Goal: Information Seeking & Learning: Find specific fact

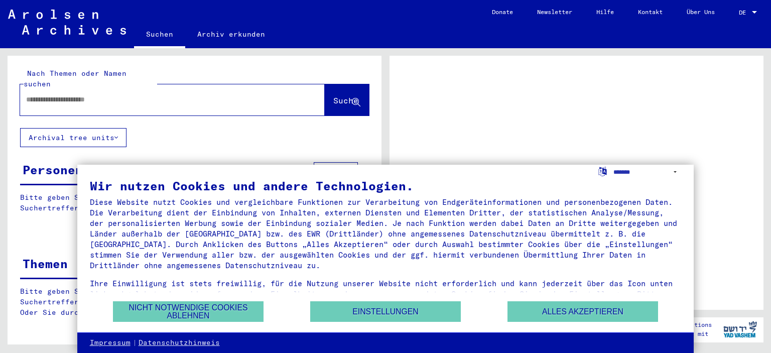
click at [207, 310] on button "Nicht notwendige Cookies ablehnen" at bounding box center [188, 311] width 151 height 21
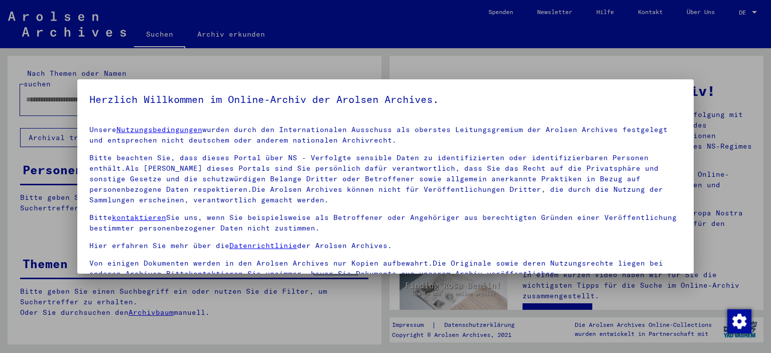
click at [742, 63] on div at bounding box center [385, 176] width 771 height 353
click at [59, 76] on div at bounding box center [385, 176] width 771 height 353
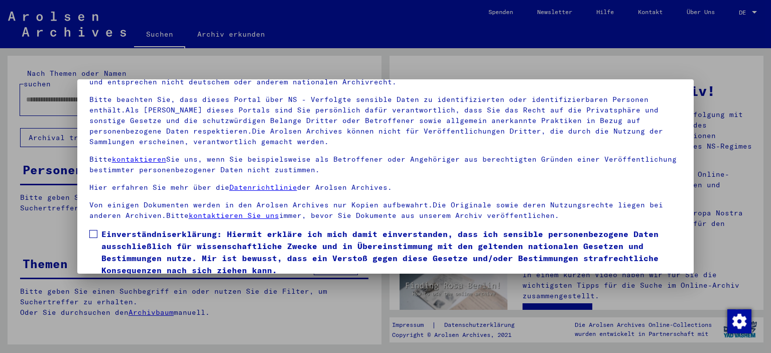
scroll to position [85, 0]
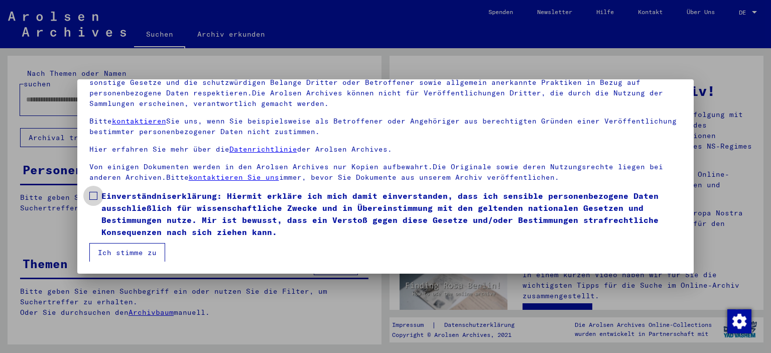
click at [92, 194] on span at bounding box center [93, 196] width 8 height 8
click at [115, 252] on button "Ich stimme zu" at bounding box center [127, 252] width 76 height 19
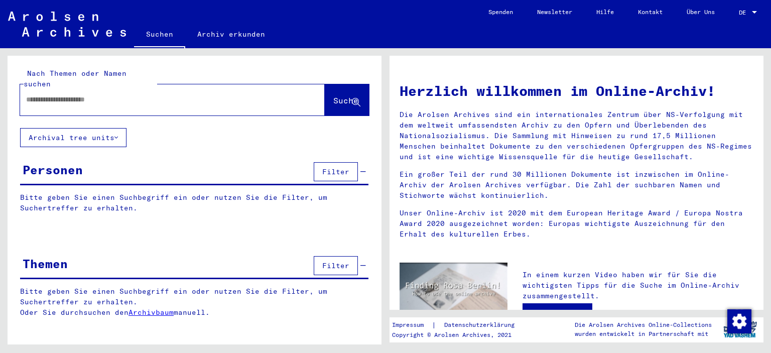
click at [32, 94] on input "text" at bounding box center [160, 99] width 269 height 11
paste input "**********"
type input "**********"
click at [118, 134] on icon at bounding box center [116, 137] width 4 height 7
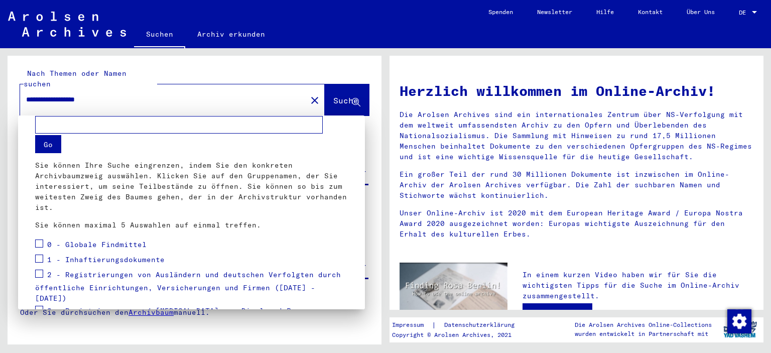
scroll to position [0, 0]
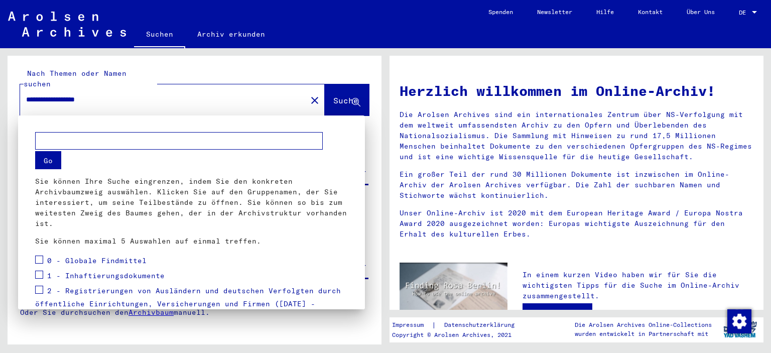
drag, startPoint x: 334, startPoint y: 123, endPoint x: 339, endPoint y: 140, distance: 17.5
click at [339, 142] on mat-dialog-container "Go Sie können Ihre Suche eingrenzen, indem Sie den konkreten Archivbaumzweig au…" at bounding box center [191, 212] width 347 height 194
click at [355, 78] on div at bounding box center [385, 176] width 771 height 353
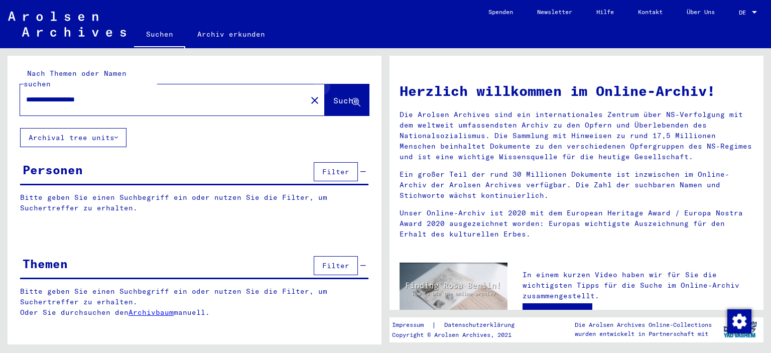
click at [357, 98] on icon at bounding box center [356, 102] width 9 height 9
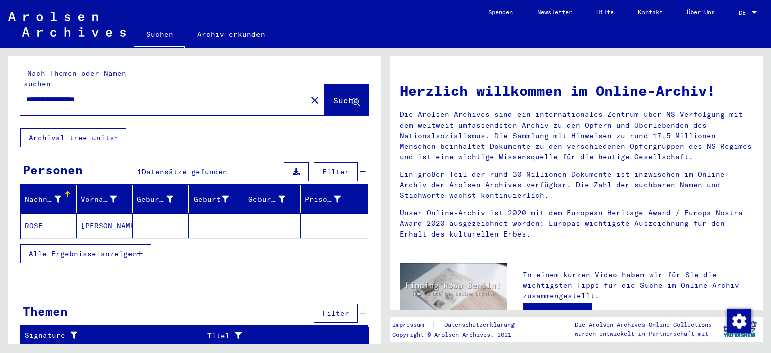
click at [139, 250] on icon "button" at bounding box center [140, 253] width 6 height 7
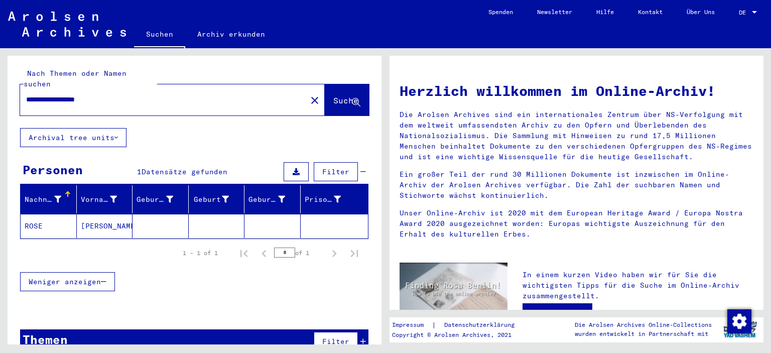
click at [297, 168] on icon at bounding box center [296, 171] width 7 height 7
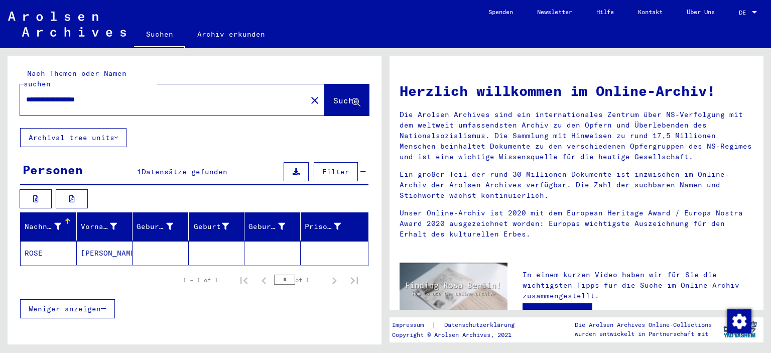
click at [34, 241] on mat-cell "ROSE" at bounding box center [49, 253] width 56 height 24
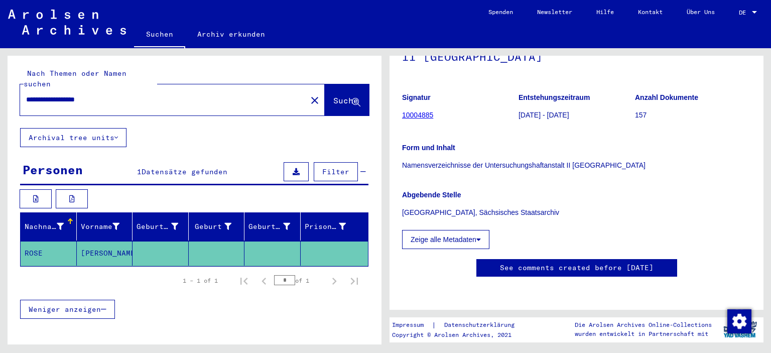
scroll to position [166, 0]
click at [463, 230] on button "Zeige alle Metadaten" at bounding box center [445, 239] width 87 height 19
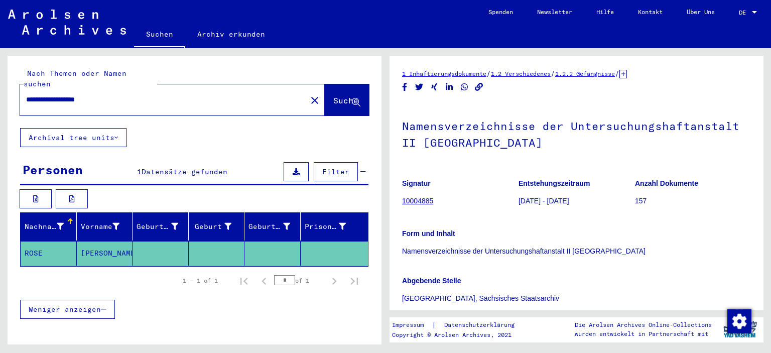
scroll to position [1, 0]
click at [627, 69] on icon at bounding box center [623, 73] width 8 height 9
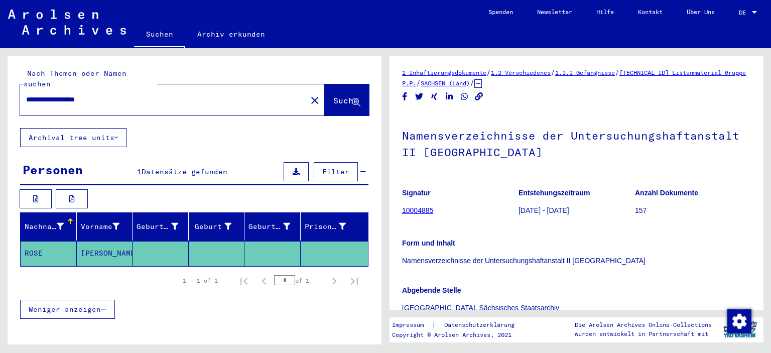
click at [423, 206] on link "10004885" at bounding box center [417, 210] width 31 height 8
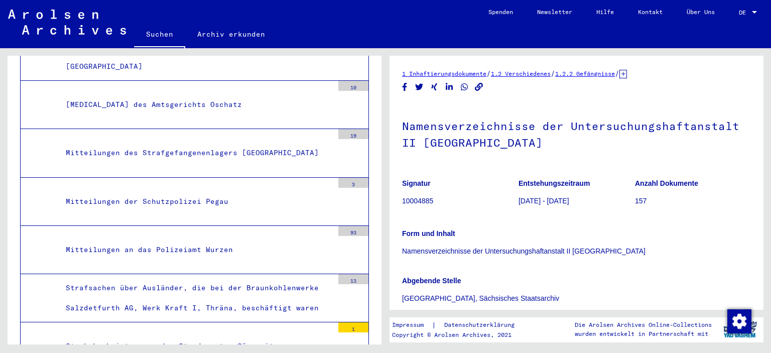
click at [456, 70] on link "1 Inhaftierungsdokumente" at bounding box center [444, 74] width 84 height 8
click at [525, 70] on link "1.2 Verschiedenes" at bounding box center [521, 74] width 60 height 8
click at [610, 70] on link "1.2.2 Gefängnisse" at bounding box center [585, 74] width 60 height 8
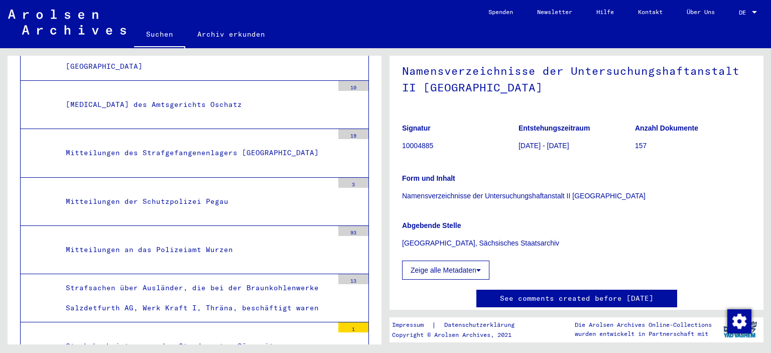
scroll to position [110, 0]
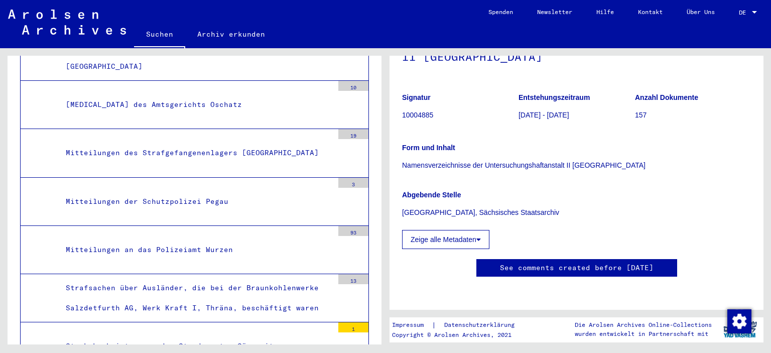
click at [481, 236] on icon at bounding box center [478, 239] width 5 height 7
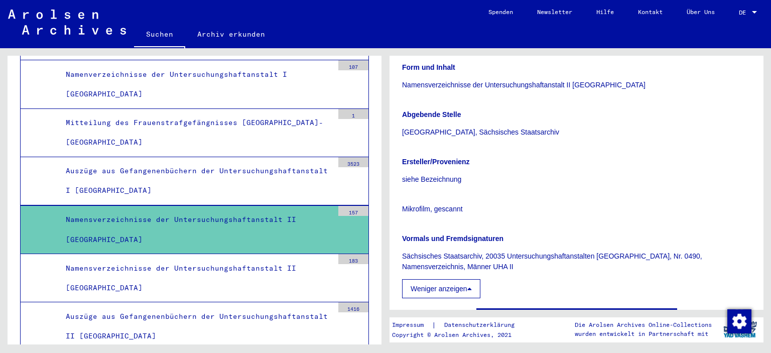
scroll to position [3491, 0]
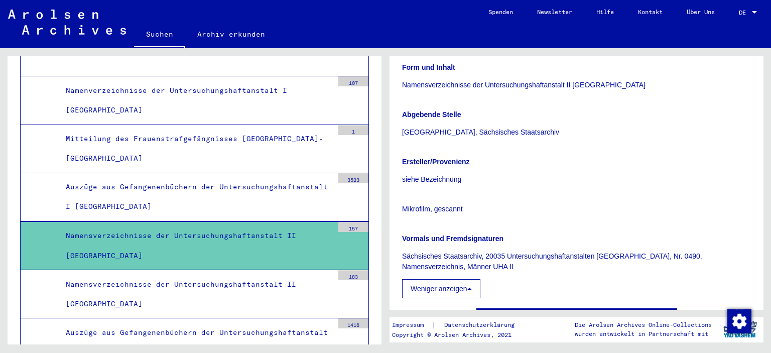
click at [214, 275] on div "Namensverzeichnisse der Untersuchungshaftanstalt II [GEOGRAPHIC_DATA]" at bounding box center [195, 294] width 275 height 39
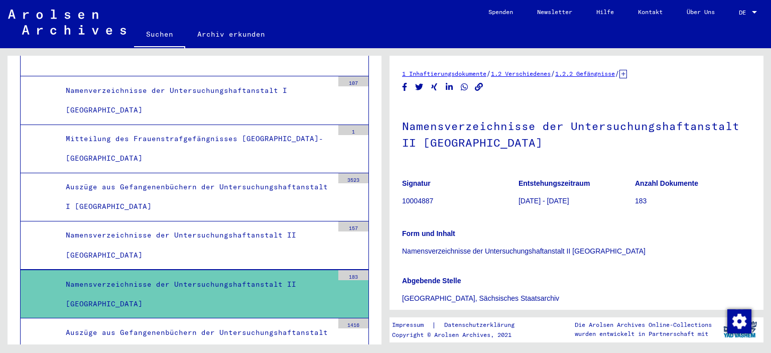
click at [264, 275] on div "Namensverzeichnisse der Untersuchungshaftanstalt II [GEOGRAPHIC_DATA]" at bounding box center [195, 294] width 275 height 39
click at [213, 225] on div "Namensverzeichnisse der Untersuchungshaftanstalt II [GEOGRAPHIC_DATA]" at bounding box center [195, 244] width 275 height 39
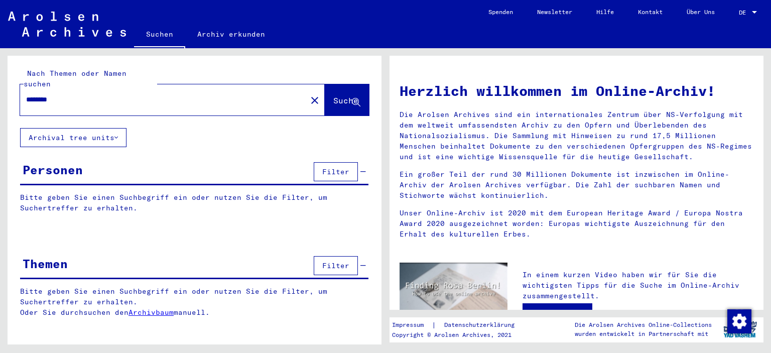
type input "**********"
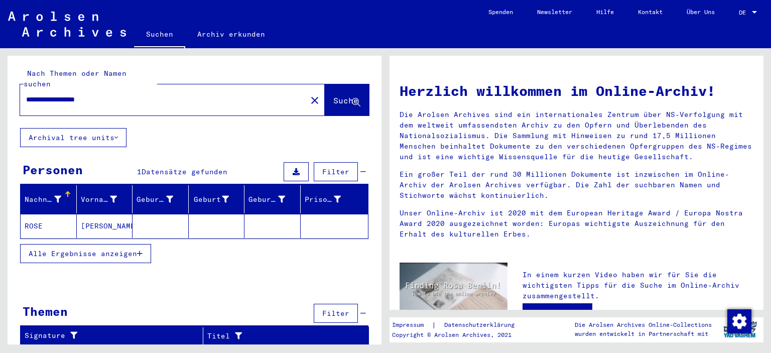
click at [32, 214] on mat-cell "ROSE" at bounding box center [49, 226] width 56 height 24
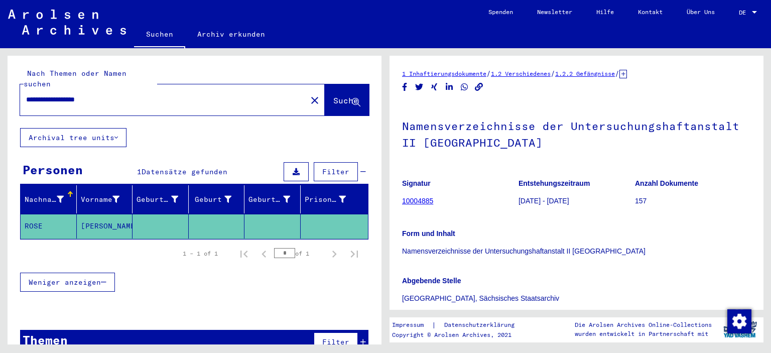
click at [97, 214] on mat-cell "[PERSON_NAME]" at bounding box center [105, 226] width 56 height 25
click at [69, 185] on mat-header-cell "Nachname" at bounding box center [49, 199] width 56 height 28
click at [342, 194] on div "Prisoner #" at bounding box center [326, 199] width 42 height 11
click at [335, 167] on span "Filter" at bounding box center [335, 171] width 27 height 9
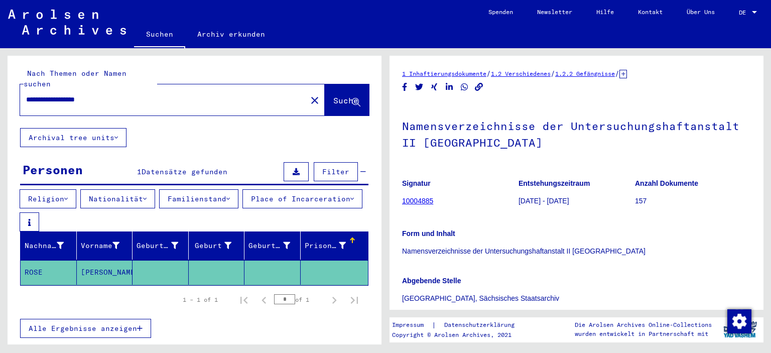
click at [51, 189] on button "Religion" at bounding box center [48, 198] width 57 height 19
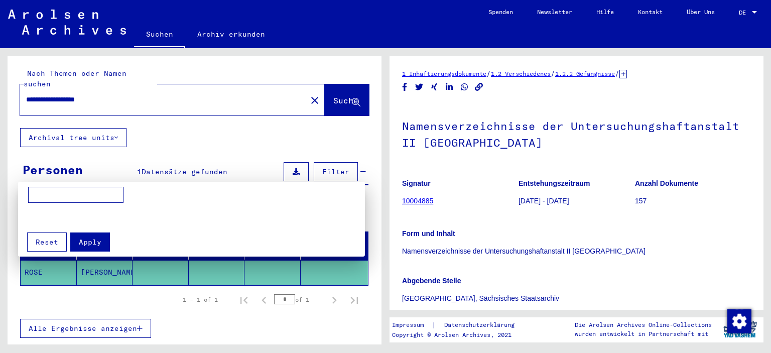
click at [49, 195] on input at bounding box center [75, 195] width 95 height 16
type input "**********"
click at [144, 170] on div at bounding box center [385, 176] width 771 height 353
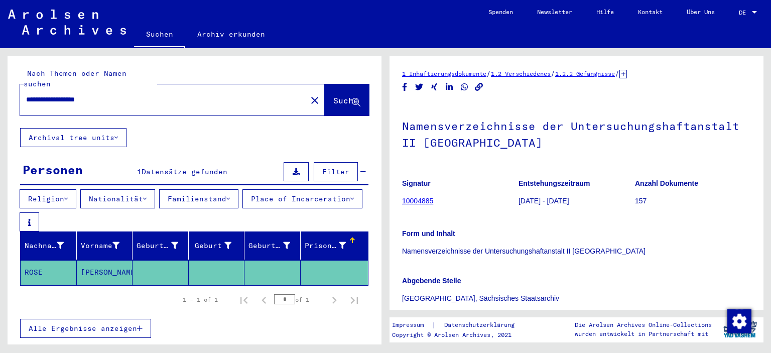
click at [129, 189] on button "Nationalität" at bounding box center [117, 198] width 75 height 19
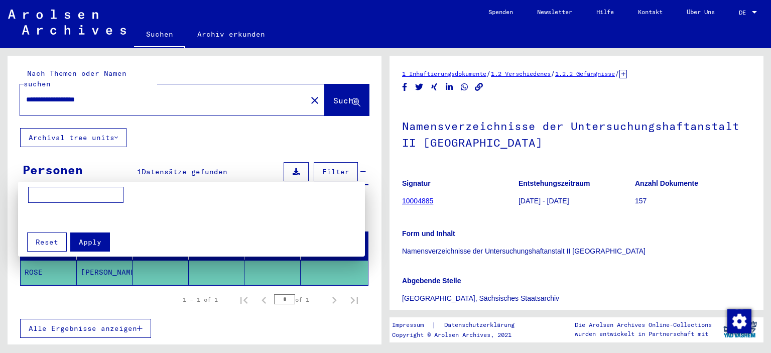
click at [69, 195] on input at bounding box center [75, 195] width 95 height 16
type input "*******"
click at [176, 208] on mat-grid-list at bounding box center [199, 217] width 342 height 18
click at [132, 168] on div at bounding box center [385, 176] width 771 height 353
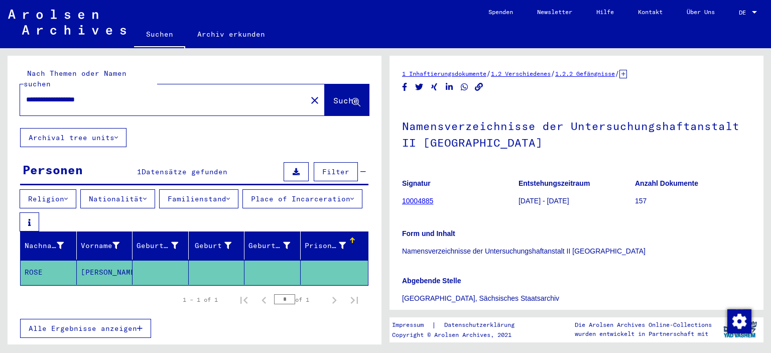
click at [205, 189] on button "Familienstand" at bounding box center [198, 198] width 79 height 19
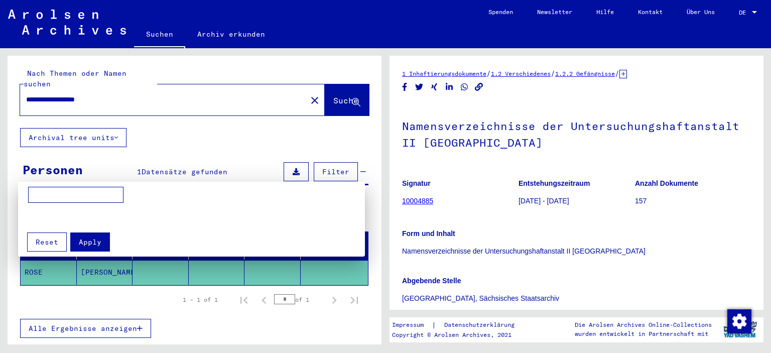
click at [114, 193] on input at bounding box center [75, 195] width 95 height 16
type input "*****"
click at [169, 221] on mat-grid-list at bounding box center [199, 217] width 342 height 18
drag, startPoint x: 236, startPoint y: 173, endPoint x: 288, endPoint y: 181, distance: 52.8
click at [236, 173] on div at bounding box center [385, 176] width 771 height 353
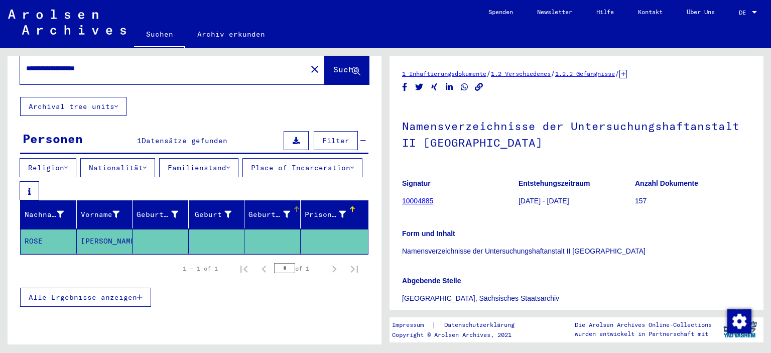
scroll to position [53, 0]
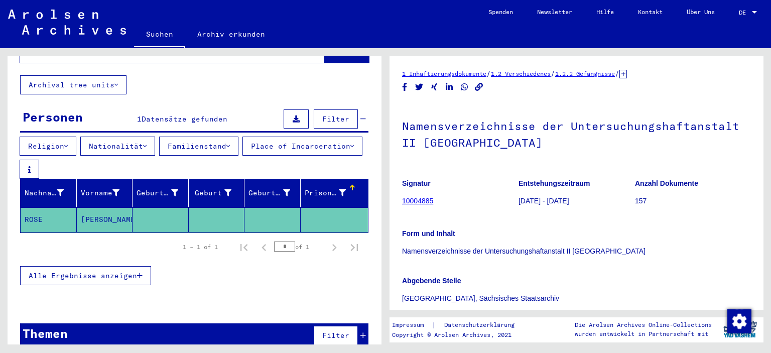
click at [144, 266] on button "Alle Ergebnisse anzeigen" at bounding box center [85, 275] width 131 height 19
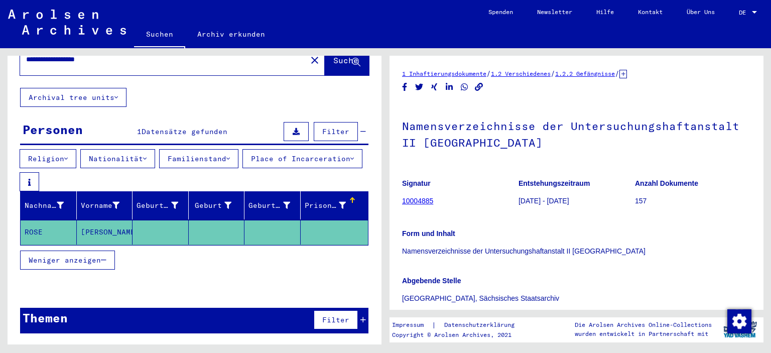
scroll to position [25, 0]
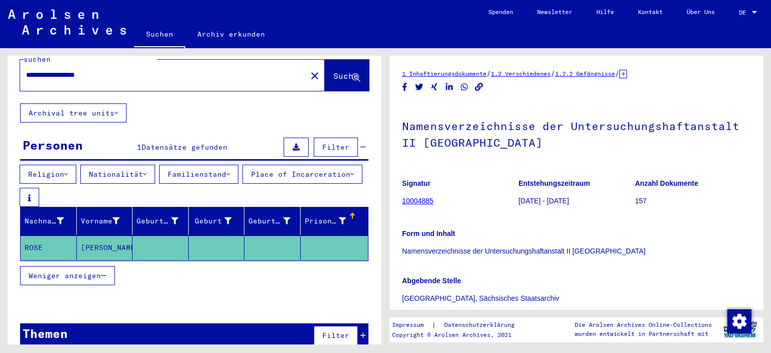
click at [332, 331] on span "Filter" at bounding box center [335, 335] width 27 height 9
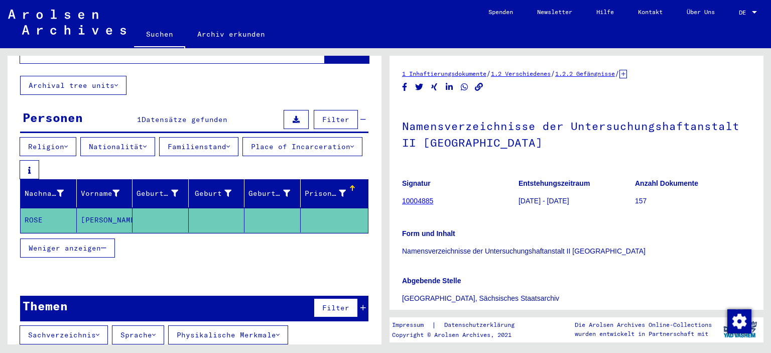
scroll to position [74, 0]
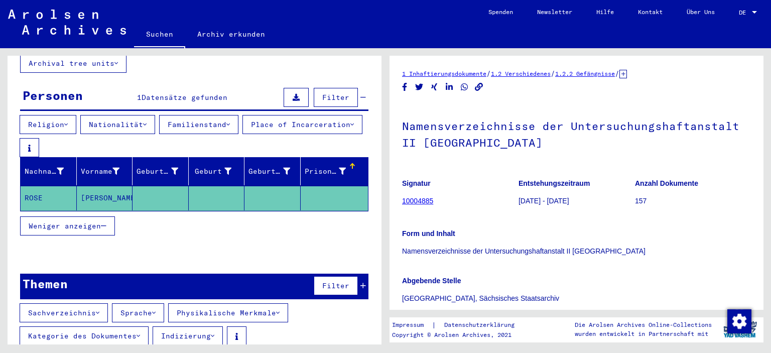
click at [218, 326] on button "Indizierung" at bounding box center [188, 335] width 70 height 19
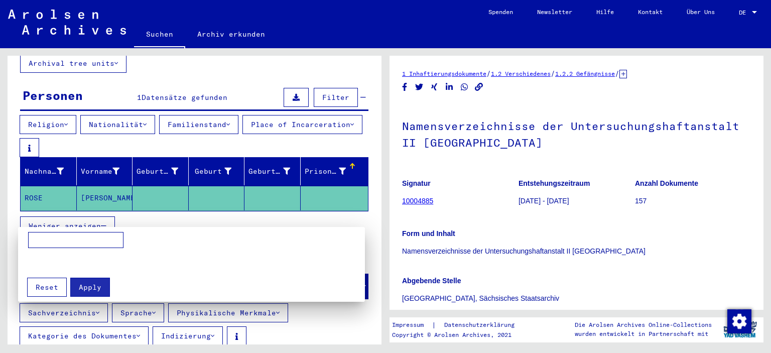
click at [288, 317] on div at bounding box center [385, 176] width 771 height 353
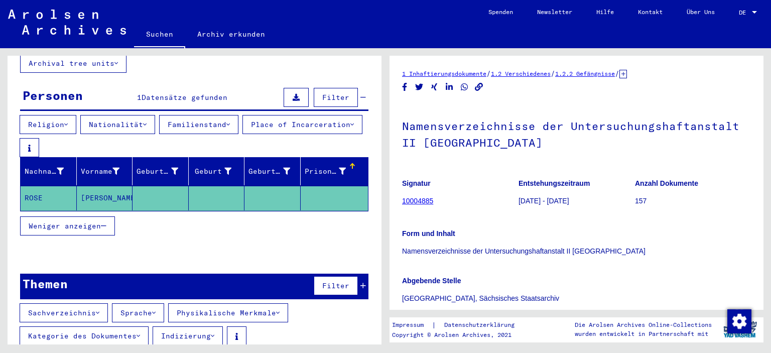
click at [426, 197] on link "10004885" at bounding box center [417, 201] width 31 height 8
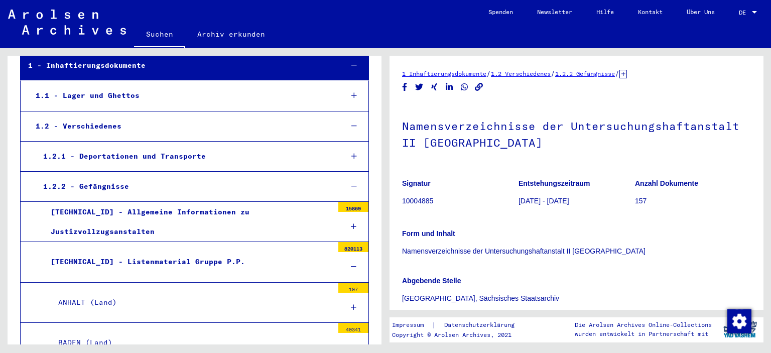
scroll to position [102, 0]
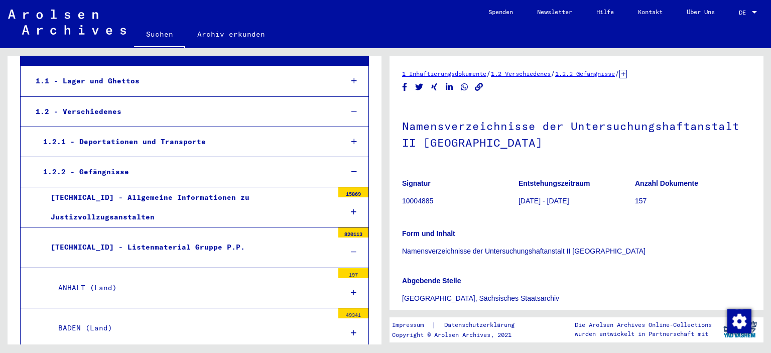
click at [523, 70] on link "1.2 Verschiedenes" at bounding box center [521, 74] width 60 height 8
click at [595, 70] on link "1.2.2 Gefängnisse" at bounding box center [585, 74] width 60 height 8
click at [627, 70] on icon at bounding box center [623, 74] width 8 height 9
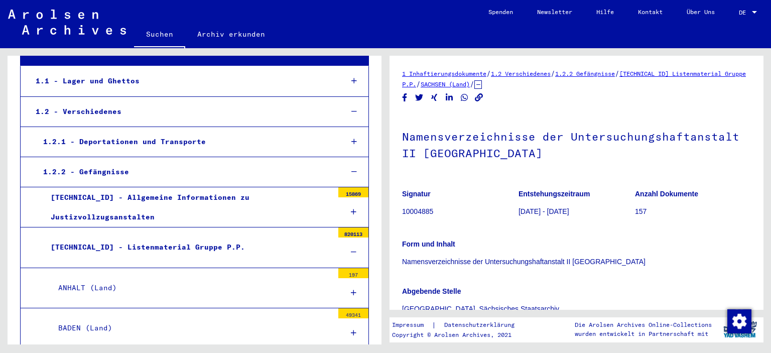
click at [422, 74] on link "[TECHNICAL_ID] Listenmaterial Gruppe P.P." at bounding box center [574, 79] width 344 height 18
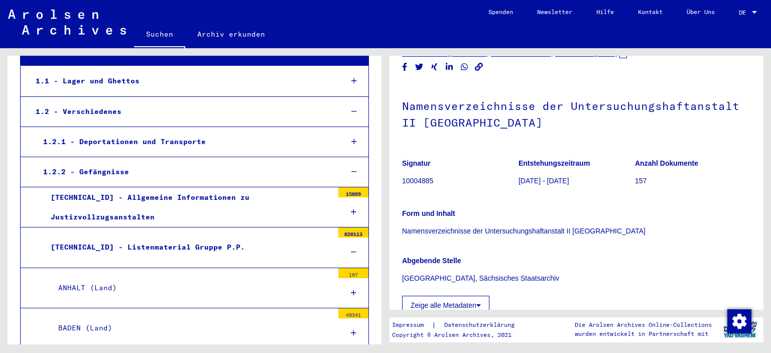
scroll to position [36, 0]
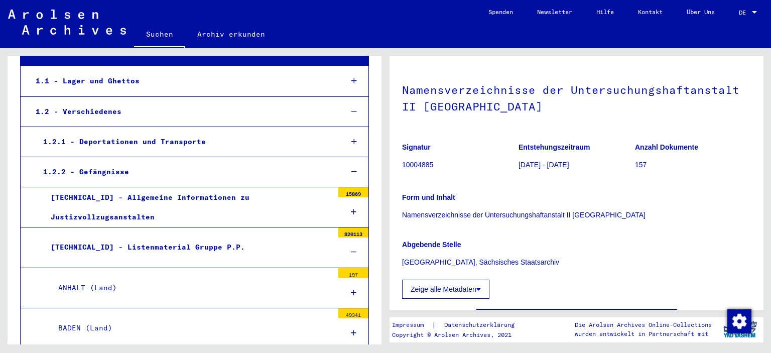
click at [482, 280] on button "Zeige alle Metadaten" at bounding box center [445, 289] width 87 height 19
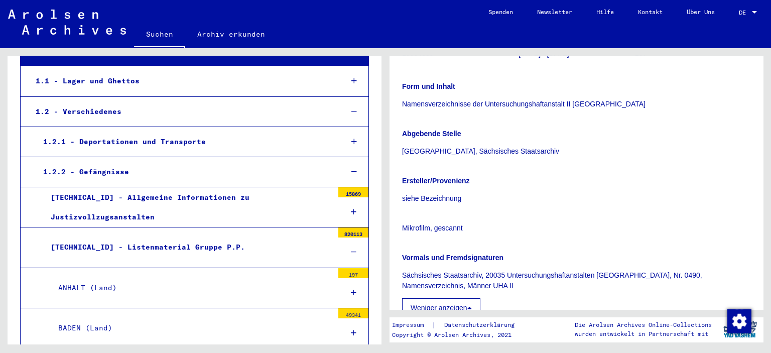
scroll to position [203, 0]
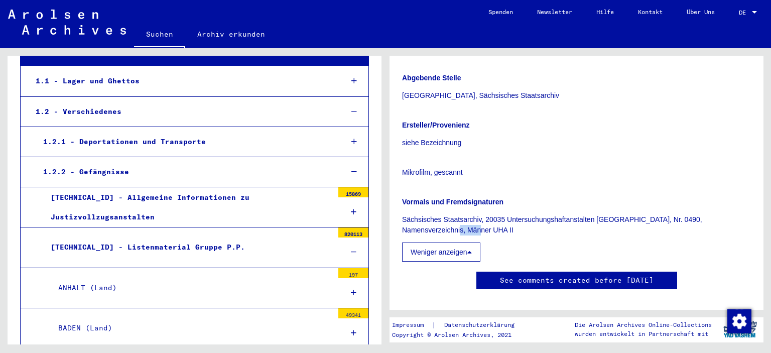
drag, startPoint x: 427, startPoint y: 219, endPoint x: 394, endPoint y: 220, distance: 33.6
click at [402, 220] on div "Ersteller/Provenienz siehe Bezeichnung Mikrofilm, gescannt Vormals und Fremdsig…" at bounding box center [576, 185] width 349 height 154
copy p "UHA II"
click at [403, 208] on yv-its-full-details "1 Inhaftierungsdokumente / 1.2 Verschiedenes / 1.2.2 Gefängnisse / [TECHNICAL_I…" at bounding box center [577, 87] width 374 height 444
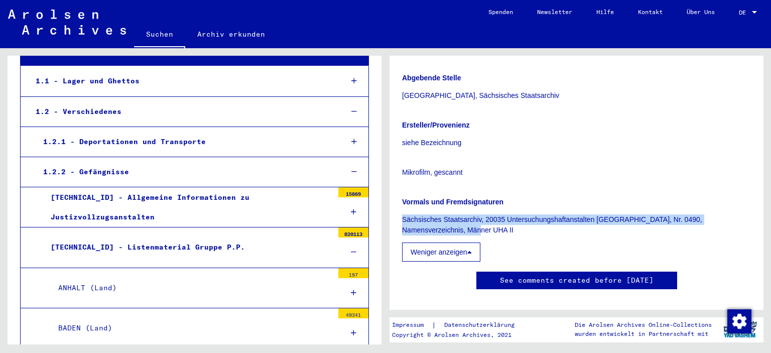
drag, startPoint x: 403, startPoint y: 208, endPoint x: 441, endPoint y: 216, distance: 39.0
click at [441, 216] on p "Sächsisches Staatsarchiv, 20035 Untersuchungshaftanstalten [GEOGRAPHIC_DATA], N…" at bounding box center [576, 224] width 349 height 21
copy p "Sächsisches Staatsarchiv, 20035 Untersuchungshaftanstalten [GEOGRAPHIC_DATA], N…"
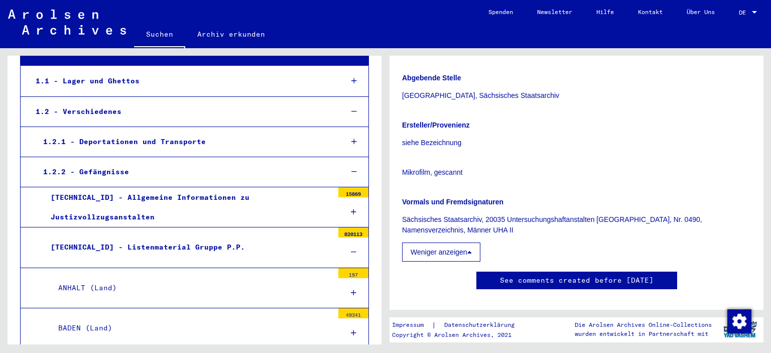
click at [532, 230] on div "Ersteller/Provenienz siehe Bezeichnung Mikrofilm, gescannt Vormals und Fremdsig…" at bounding box center [576, 185] width 349 height 154
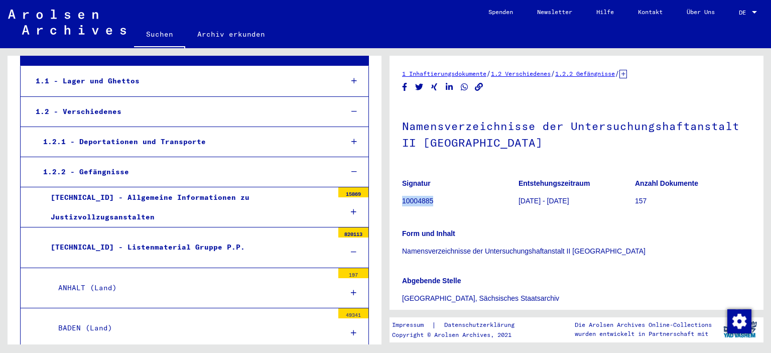
drag, startPoint x: 437, startPoint y: 190, endPoint x: 403, endPoint y: 189, distance: 33.6
click at [403, 196] on p "10004885" at bounding box center [460, 201] width 116 height 11
copy p "10004885"
click at [447, 216] on div "Form und Inhalt Namensverzeichnisse der Untersuchungshaftanstalt II [GEOGRAPHIC…" at bounding box center [576, 236] width 349 height 40
click at [193, 238] on div "[TECHNICAL_ID] - Listenmaterial Gruppe P.P." at bounding box center [188, 247] width 290 height 20
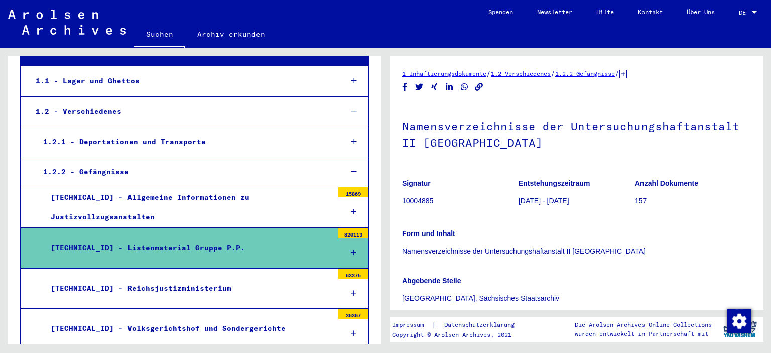
click at [354, 249] on icon at bounding box center [354, 252] width 6 height 7
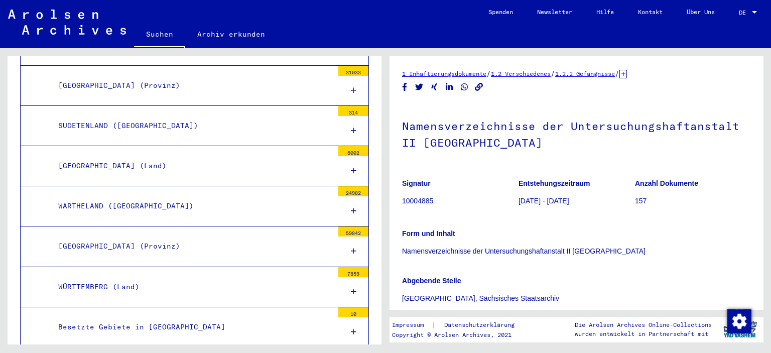
scroll to position [1301, 0]
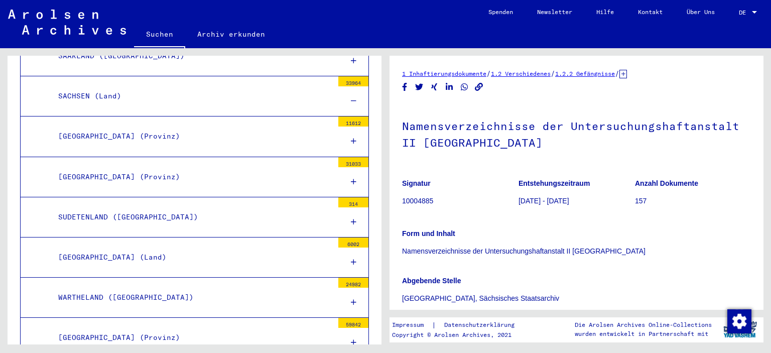
click at [59, 86] on div "SACHSEN (Land)" at bounding box center [192, 96] width 283 height 20
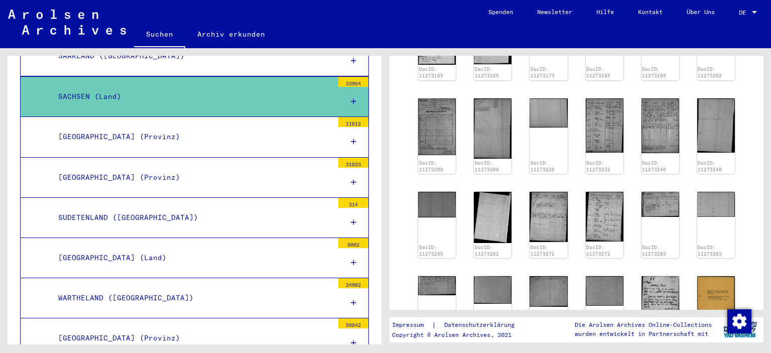
scroll to position [173, 0]
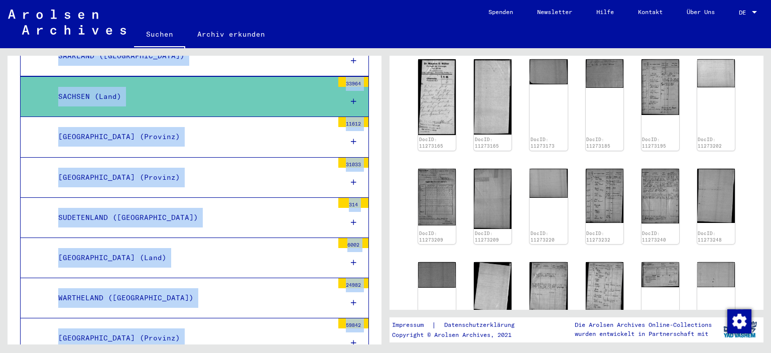
drag, startPoint x: 764, startPoint y: 132, endPoint x: 763, endPoint y: 119, distance: 12.6
click at [763, 119] on div "1 Inhaftierungsdokumente / 1.2 Verschiedenes / 1.2.2 Gefängnisse / [TECHNICAL_I…" at bounding box center [578, 196] width 385 height 296
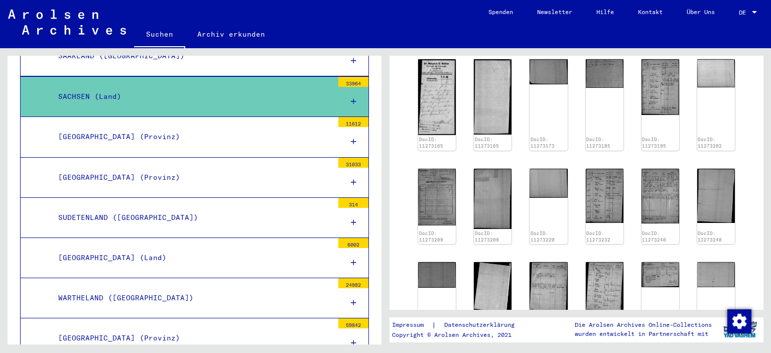
click at [752, 154] on yv-its-full-details "1 Inhaftierungsdokumente / 1.2 Verschiedenes / 1.2.2 Gefängnisse / [TECHNICAL_I…" at bounding box center [577, 239] width 374 height 687
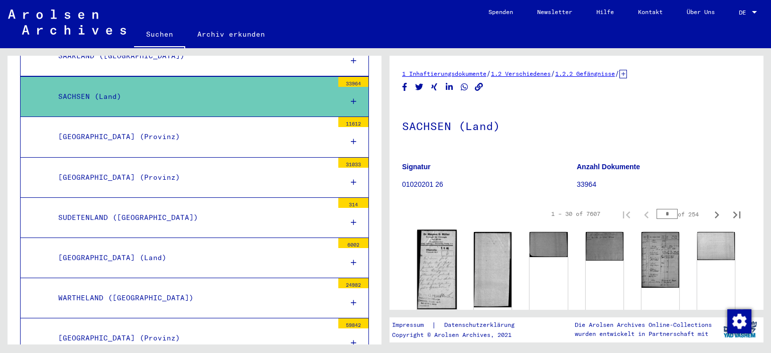
click at [437, 261] on img at bounding box center [437, 270] width 40 height 80
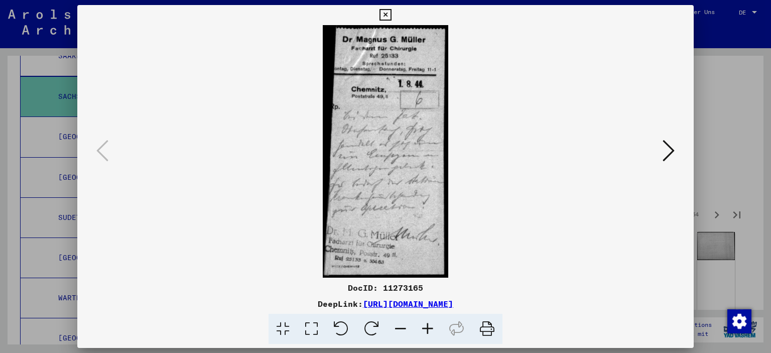
click at [391, 18] on icon at bounding box center [385, 15] width 12 height 12
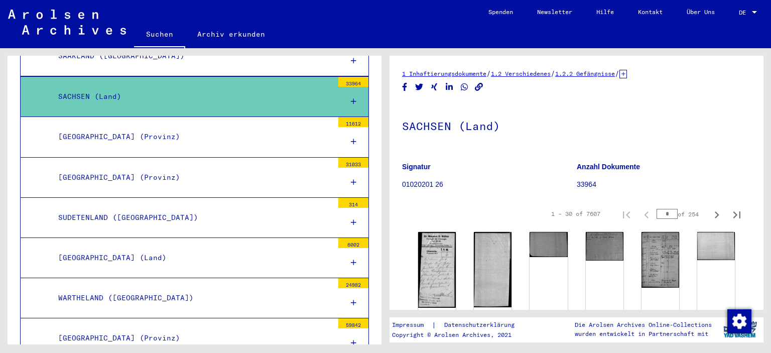
click at [111, 127] on div "[GEOGRAPHIC_DATA] (Provinz)" at bounding box center [192, 137] width 283 height 20
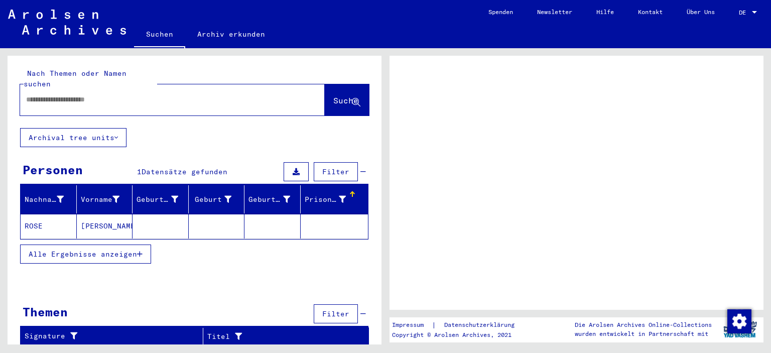
type input "**********"
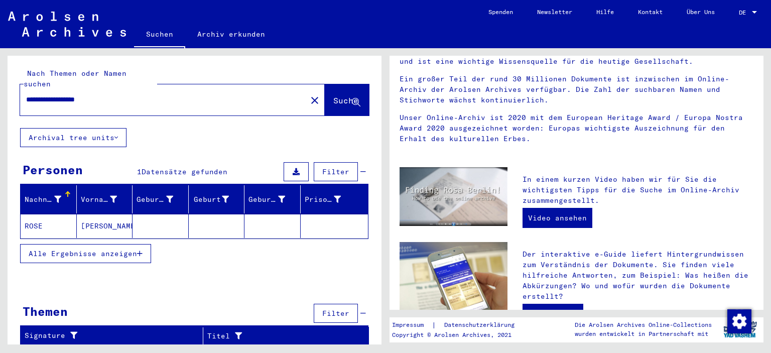
scroll to position [94, 0]
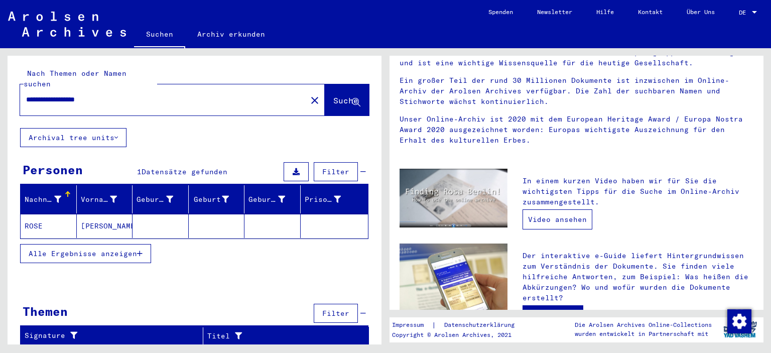
click at [553, 209] on link "Video ansehen" at bounding box center [558, 219] width 70 height 20
click at [561, 305] on link "Zum e-Guide" at bounding box center [553, 315] width 61 height 20
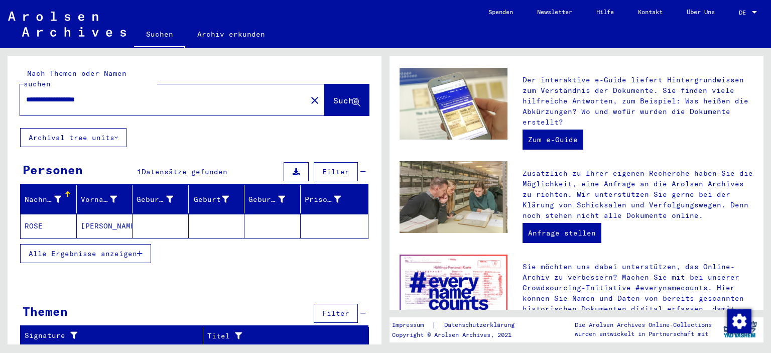
scroll to position [271, 0]
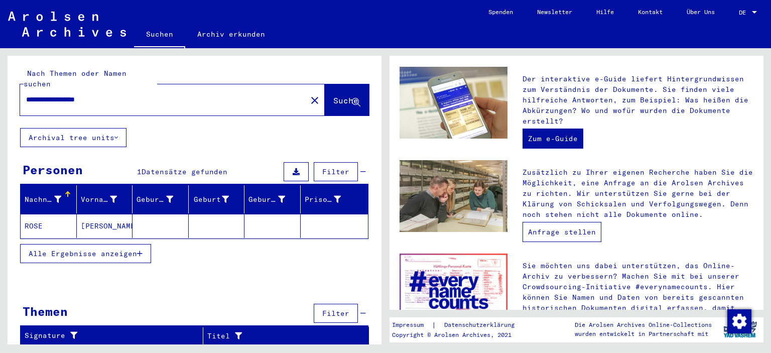
click at [581, 222] on link "Anfrage stellen" at bounding box center [562, 232] width 79 height 20
